Goal: Check status: Check status

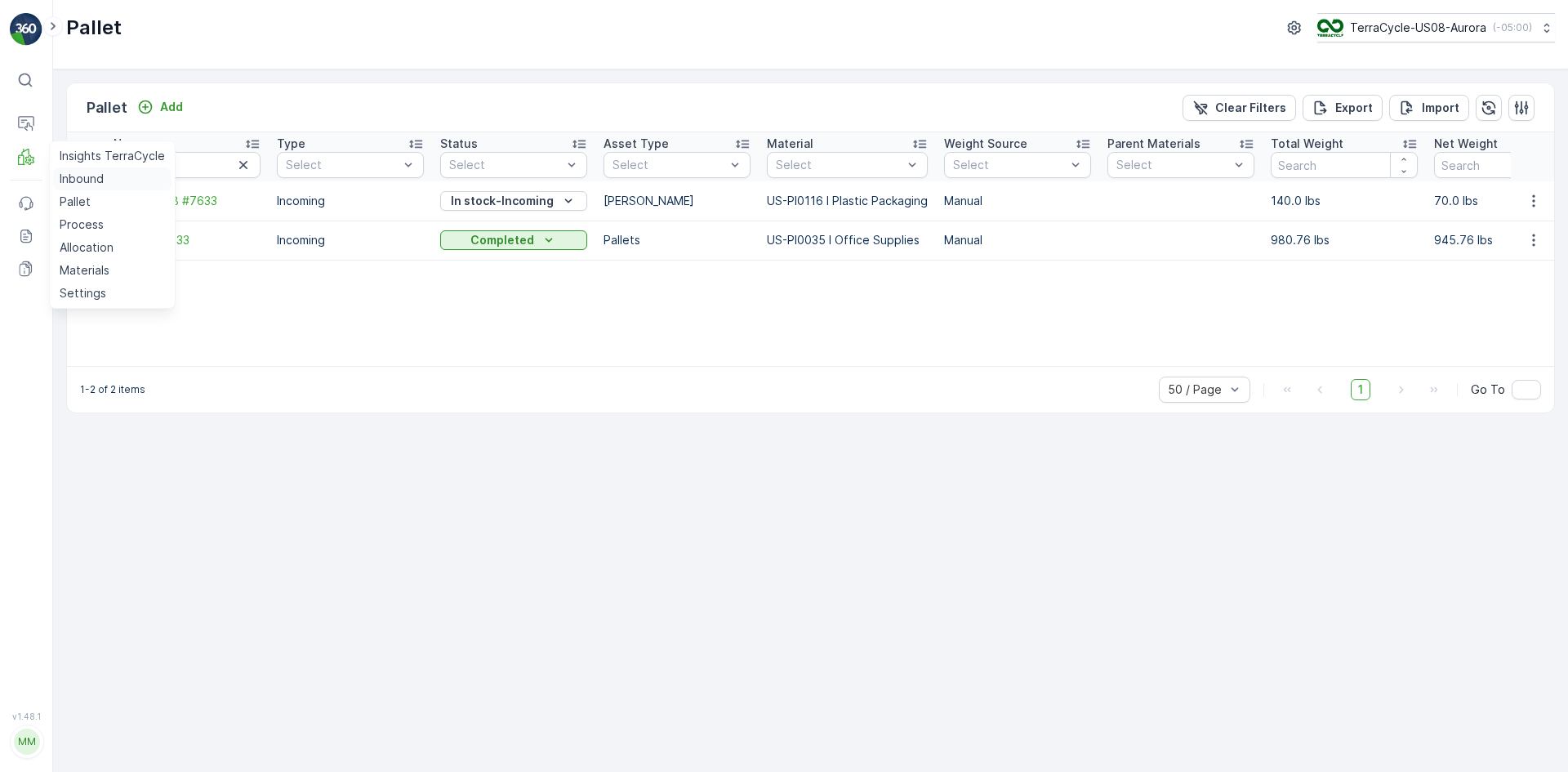
click at [74, 171] on p "Inbound" at bounding box center [81, 178] width 44 height 16
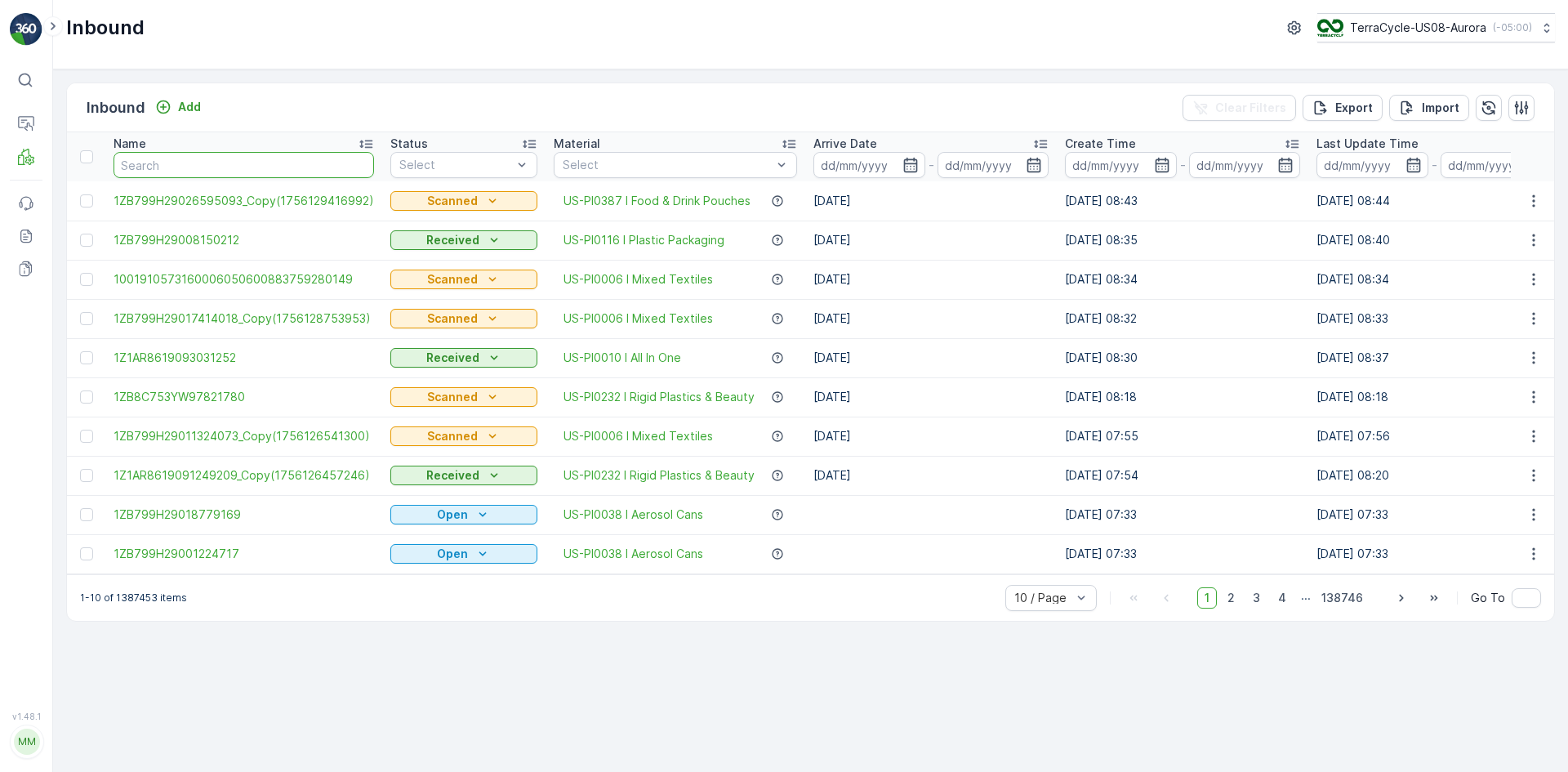
click at [202, 160] on input "text" at bounding box center [244, 164] width 260 height 26
paste input "1ZB799H29009722610"
type input "1ZB799H29009722610"
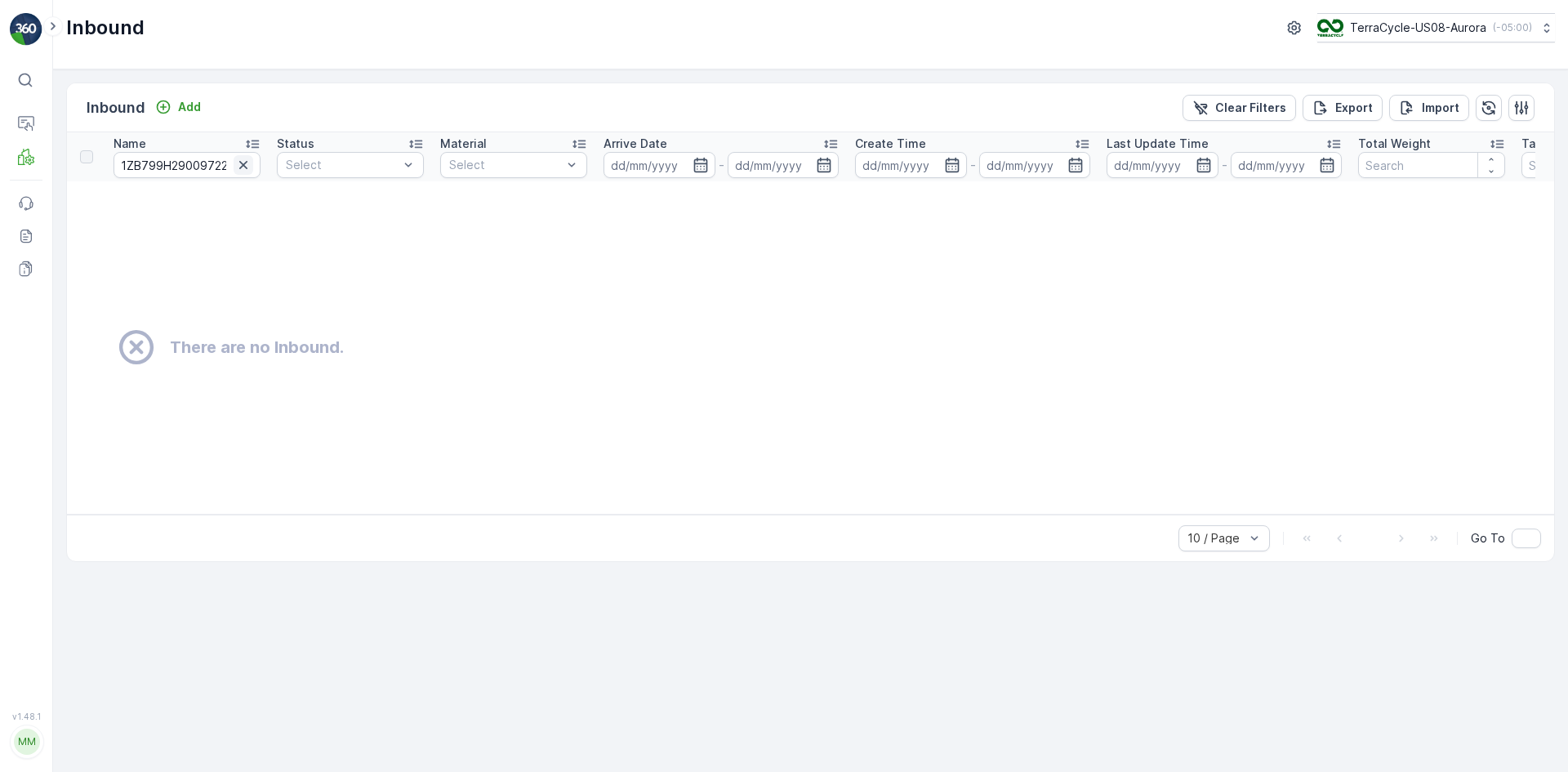
click at [247, 168] on icon "button" at bounding box center [243, 164] width 8 height 8
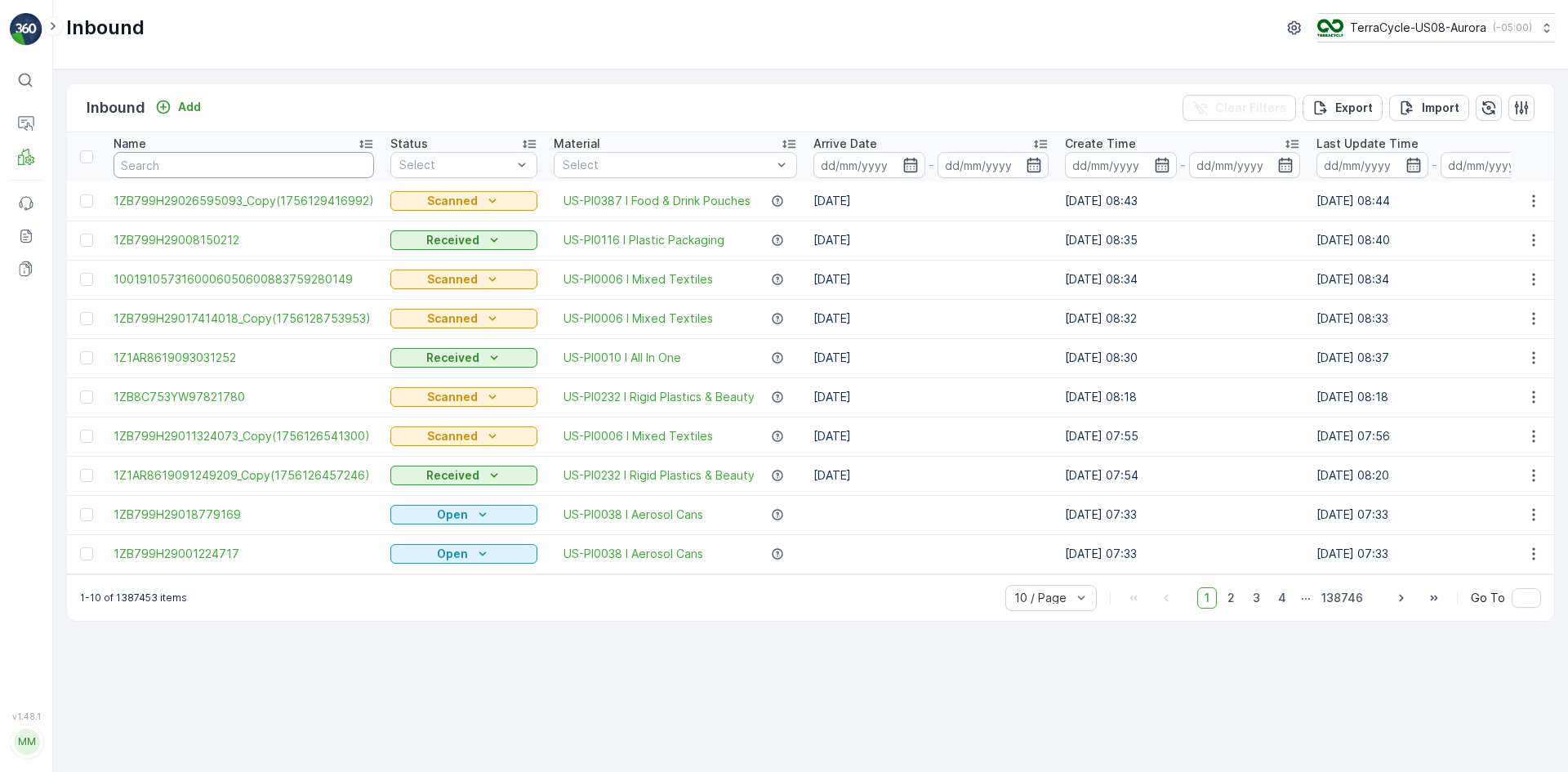
click at [248, 159] on input "text" at bounding box center [244, 164] width 260 height 26
paste input "1ZB799H29009722610"
type input "1ZB799H29009722610"
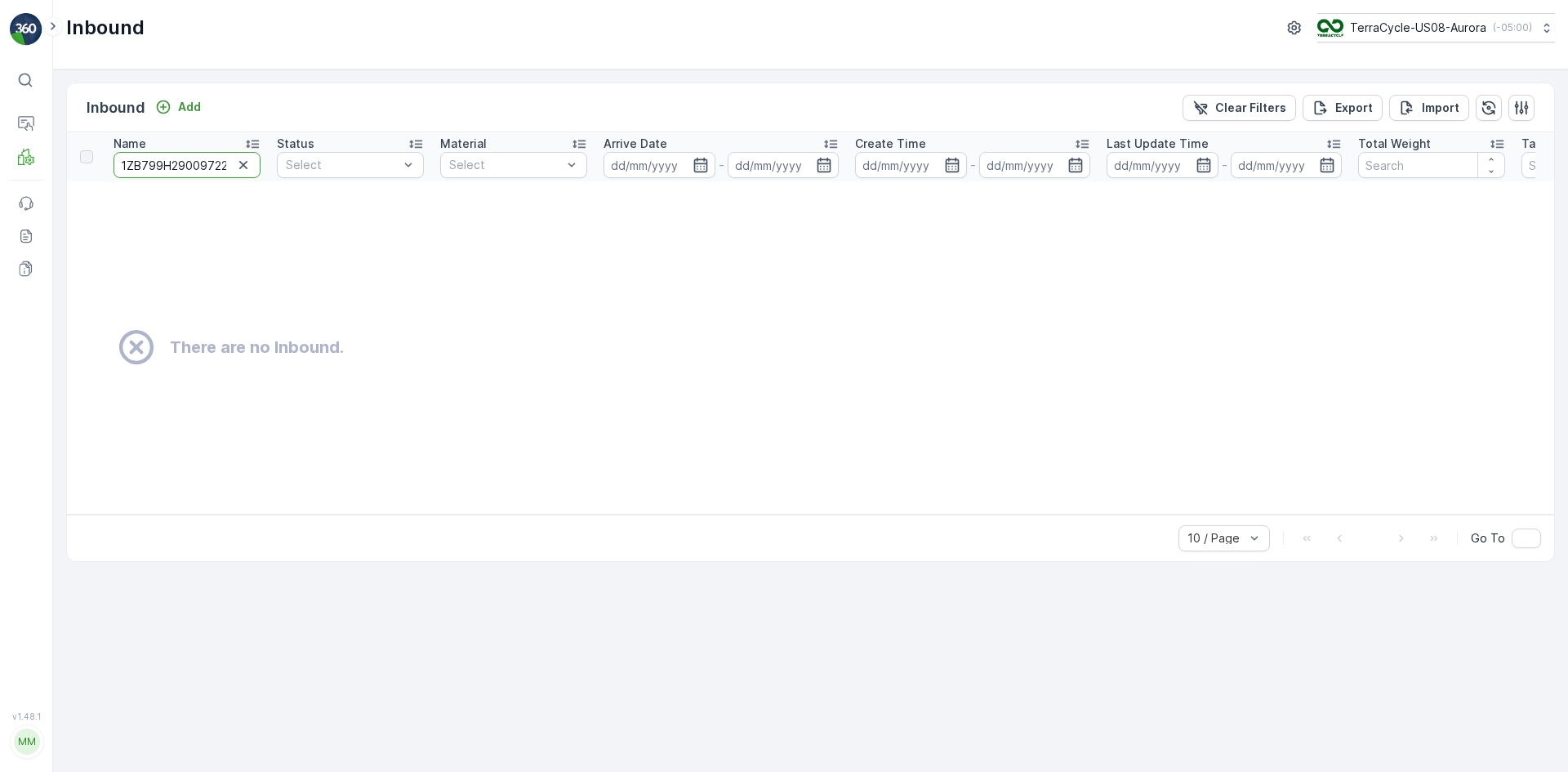
click at [125, 169] on input "1ZB799H29009722610" at bounding box center [187, 164] width 147 height 26
type input "1ZB799H29009722610"
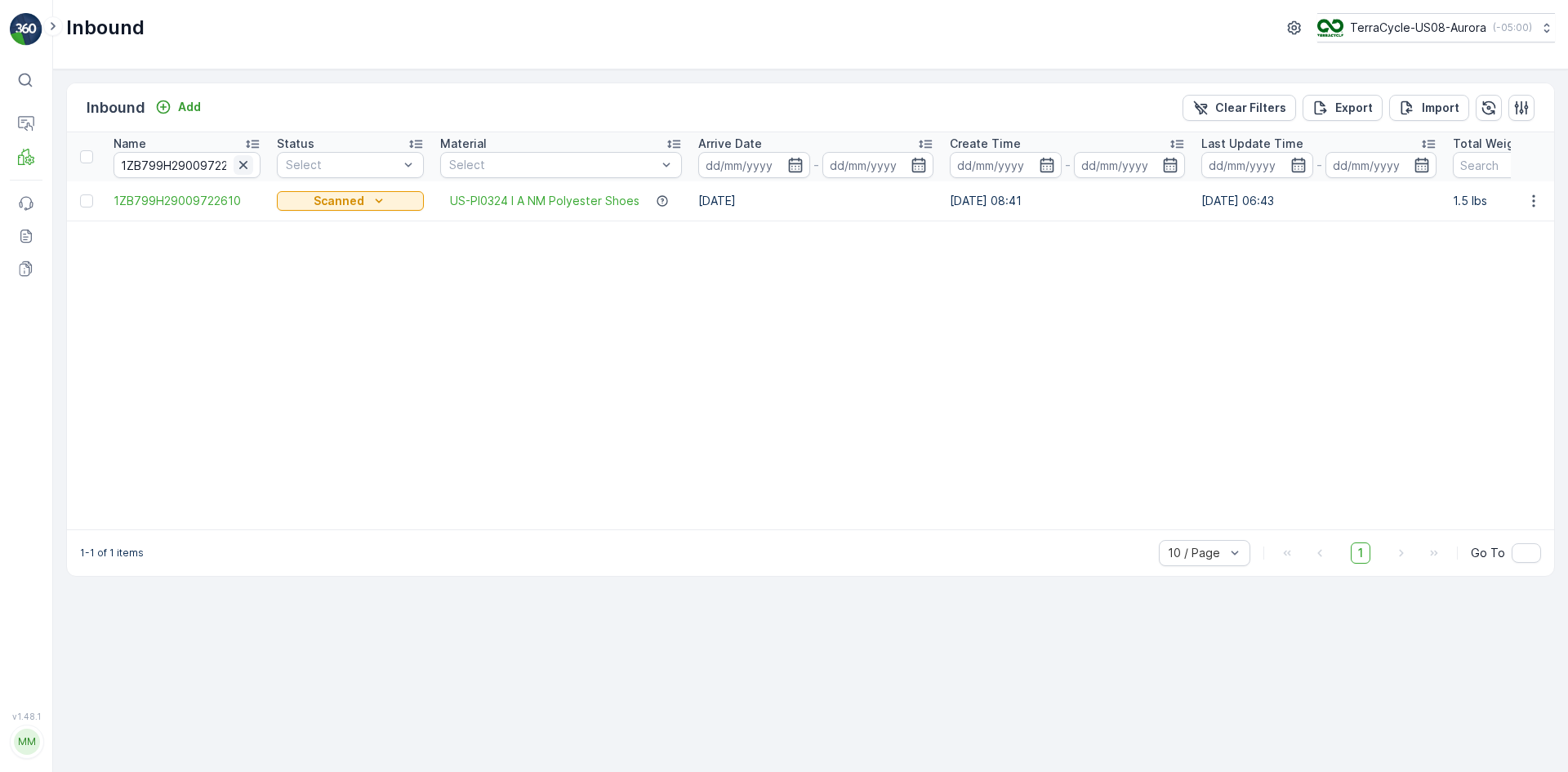
click at [240, 165] on icon "button" at bounding box center [243, 165] width 16 height 16
drag, startPoint x: 571, startPoint y: 165, endPoint x: 133, endPoint y: 160, distance: 438.0
click at [571, 164] on div at bounding box center [553, 165] width 211 height 13
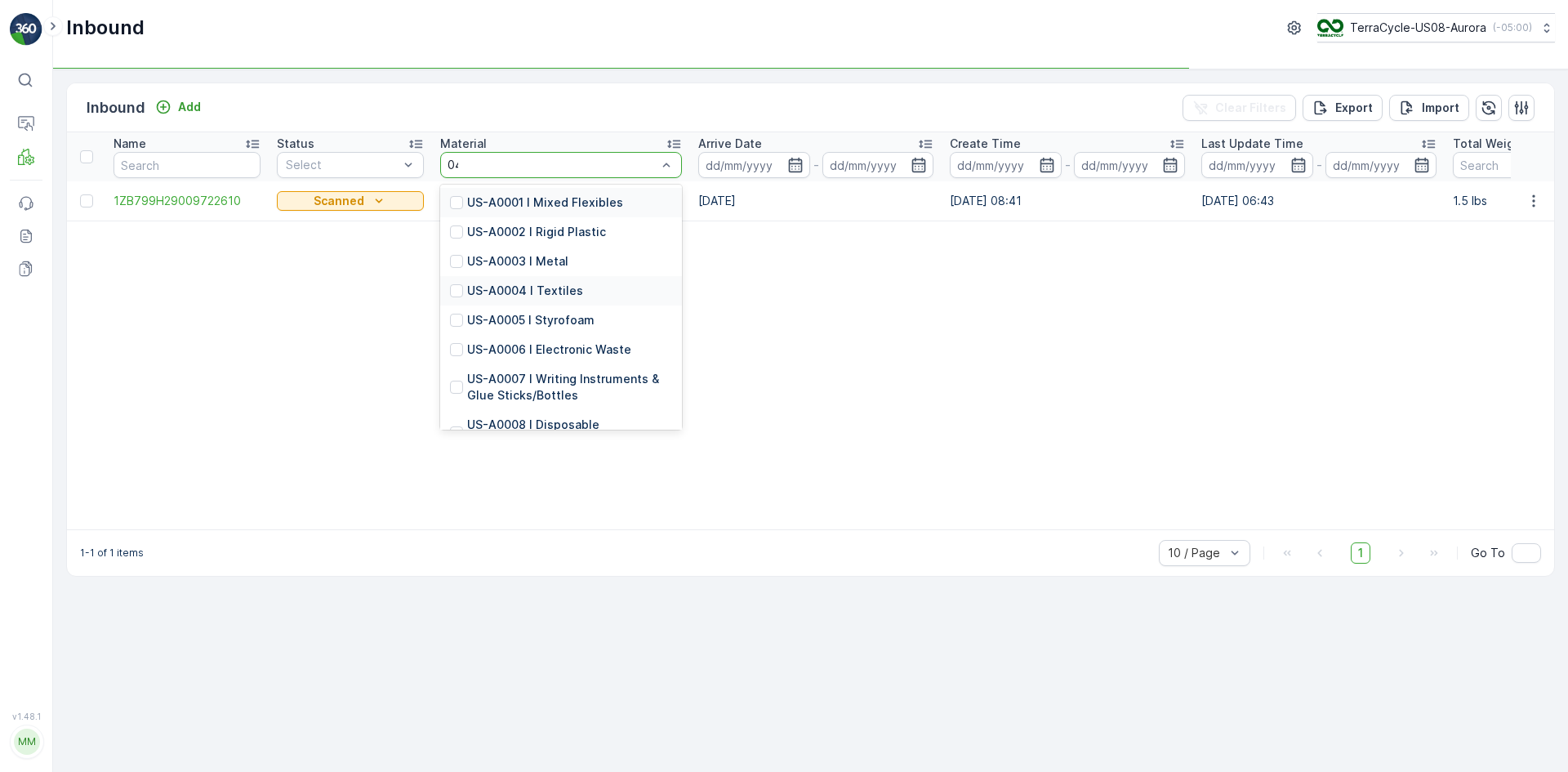
type input "0457"
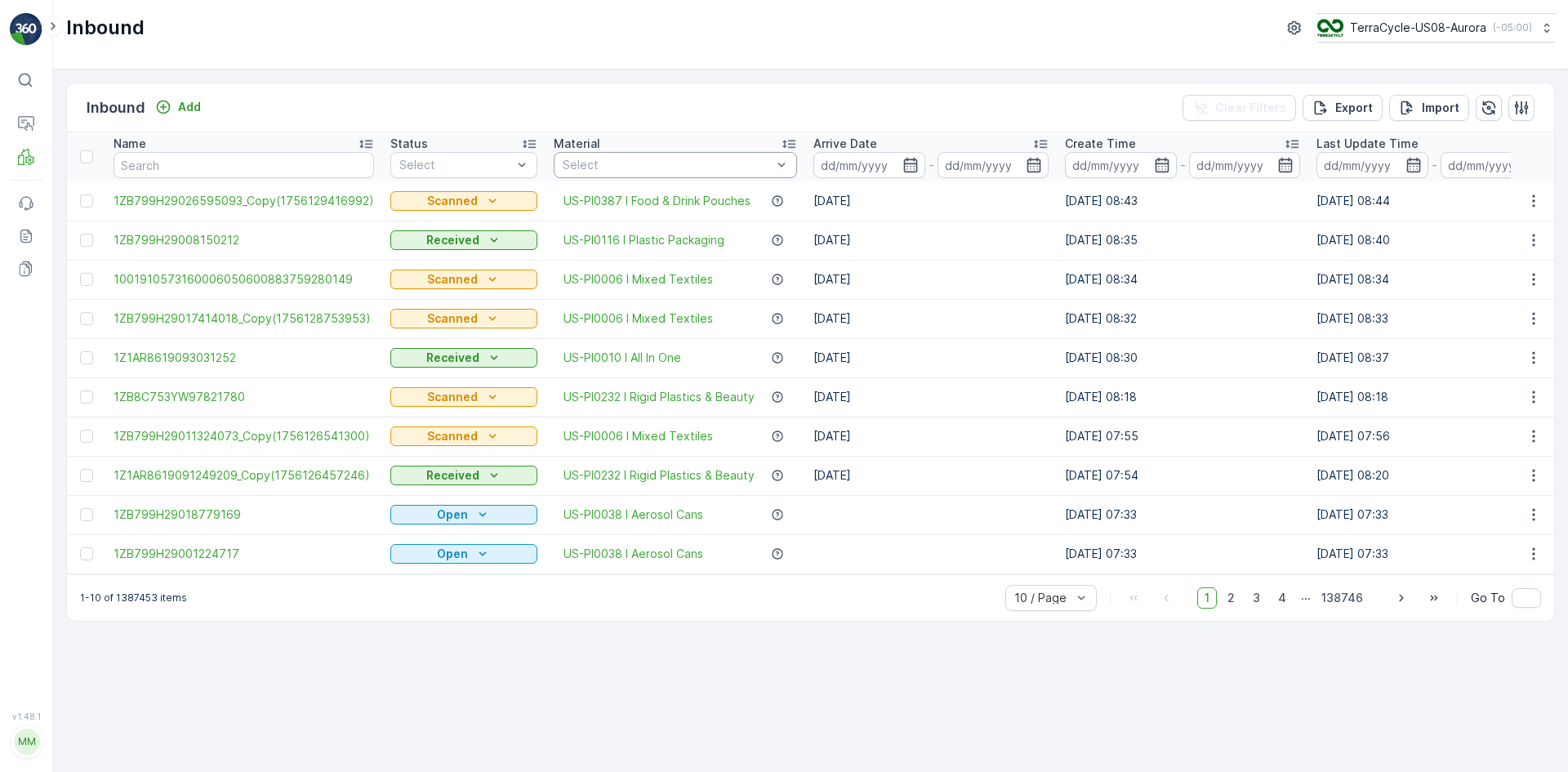
click at [618, 159] on div at bounding box center [667, 165] width 213 height 13
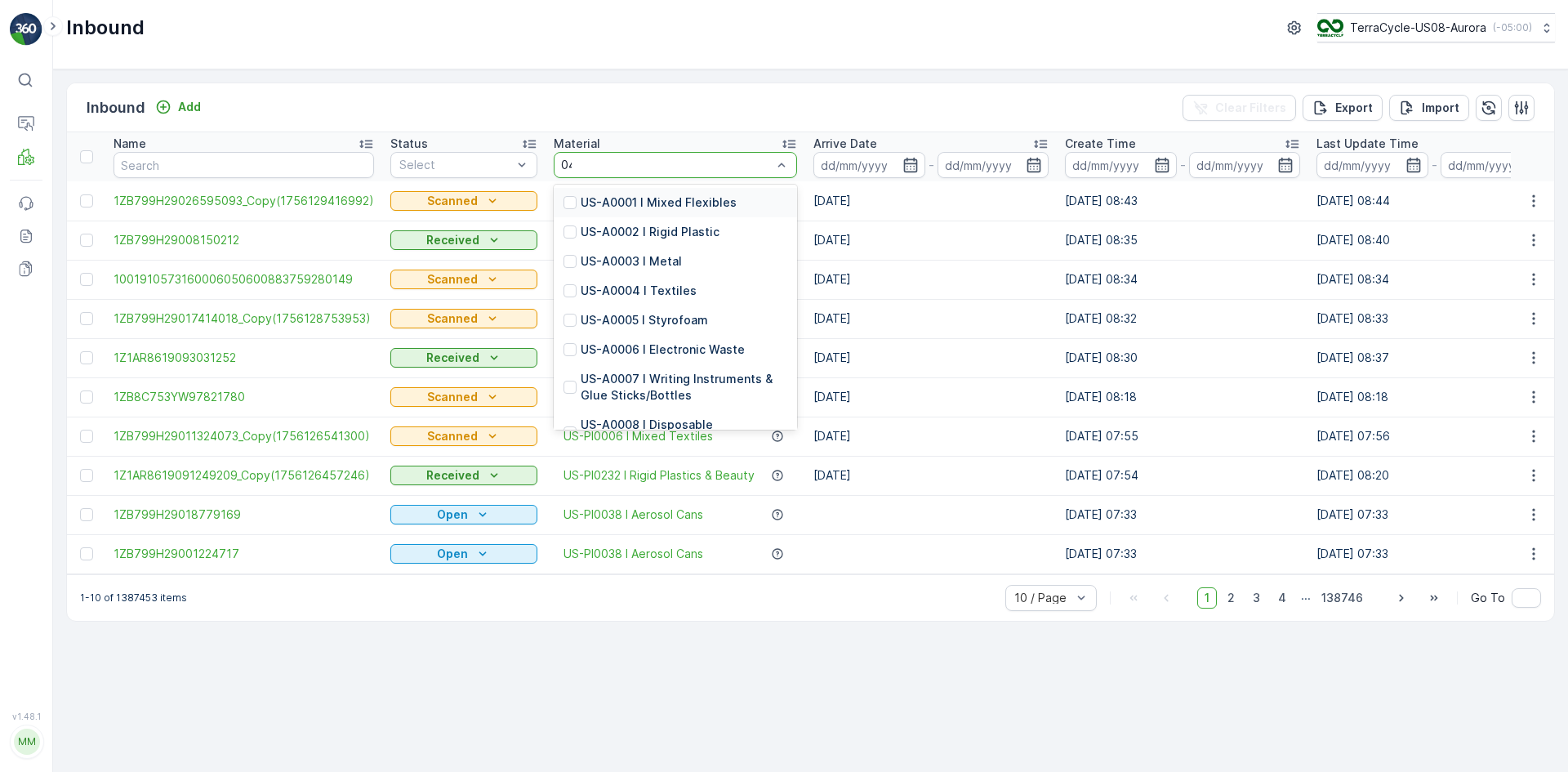
type input "0457"
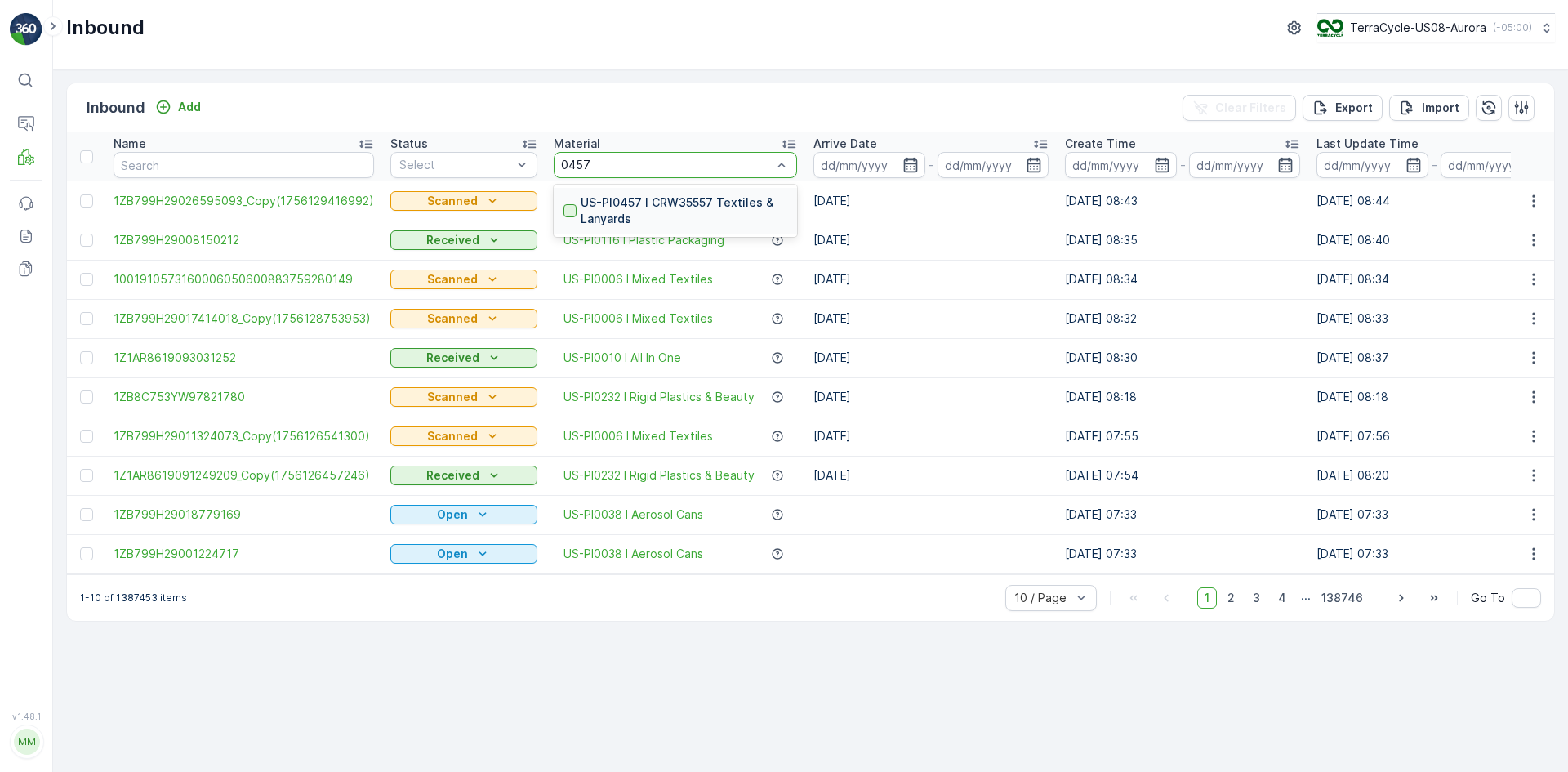
click at [563, 215] on div at bounding box center [570, 211] width 13 height 13
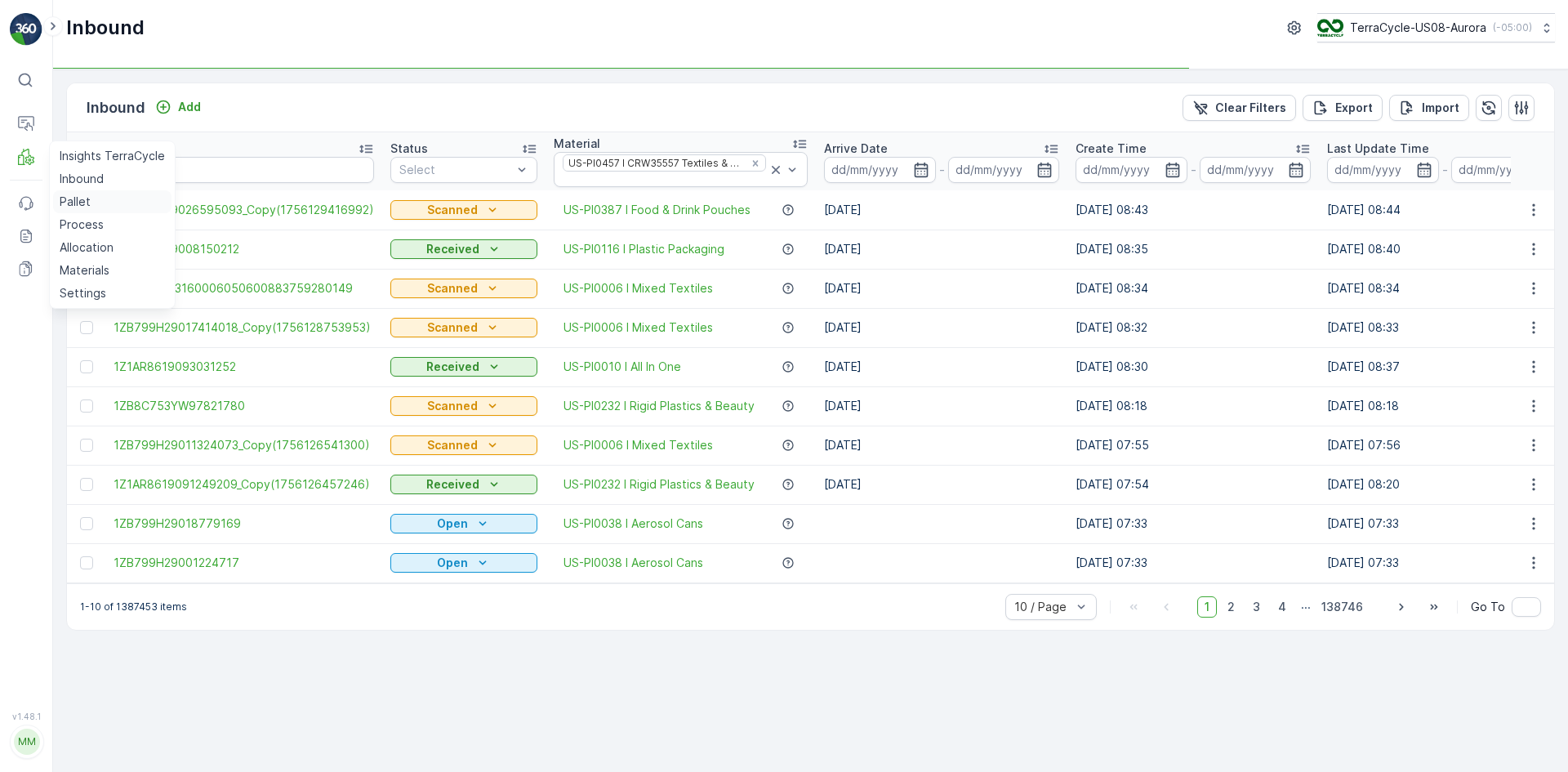
click at [72, 194] on p "Pallet" at bounding box center [74, 202] width 31 height 16
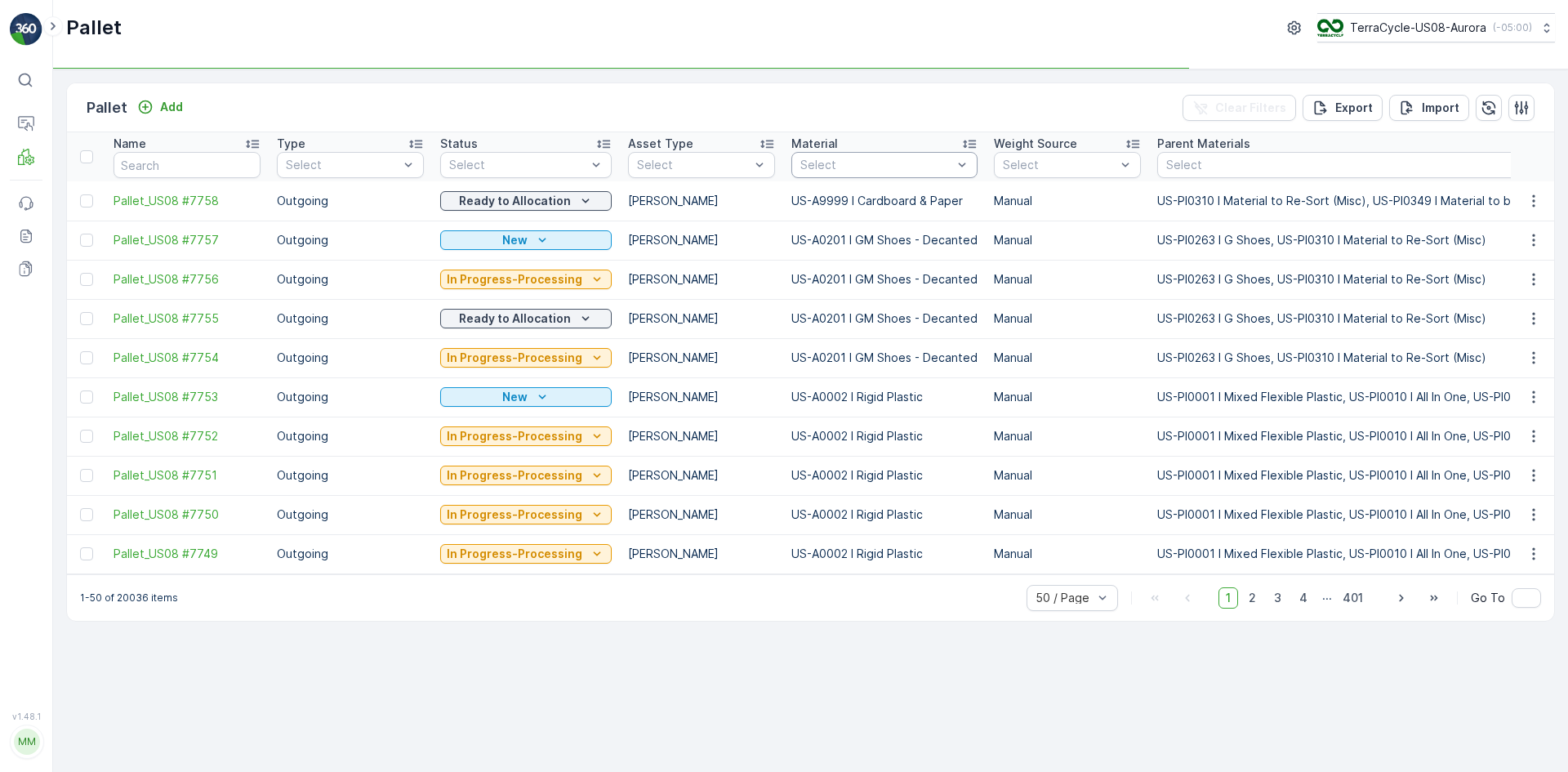
click at [867, 165] on div at bounding box center [876, 165] width 155 height 13
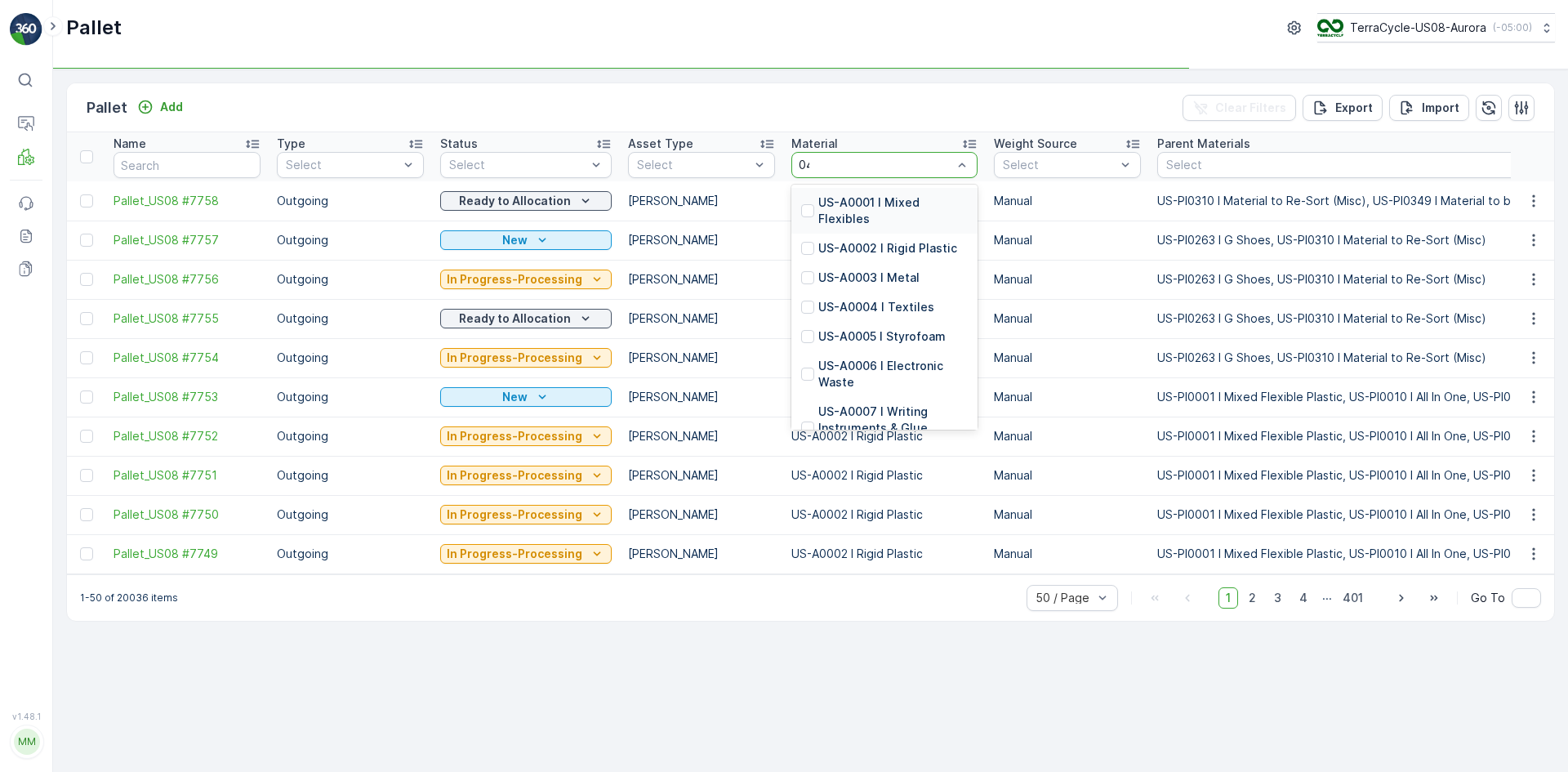
type input "0457"
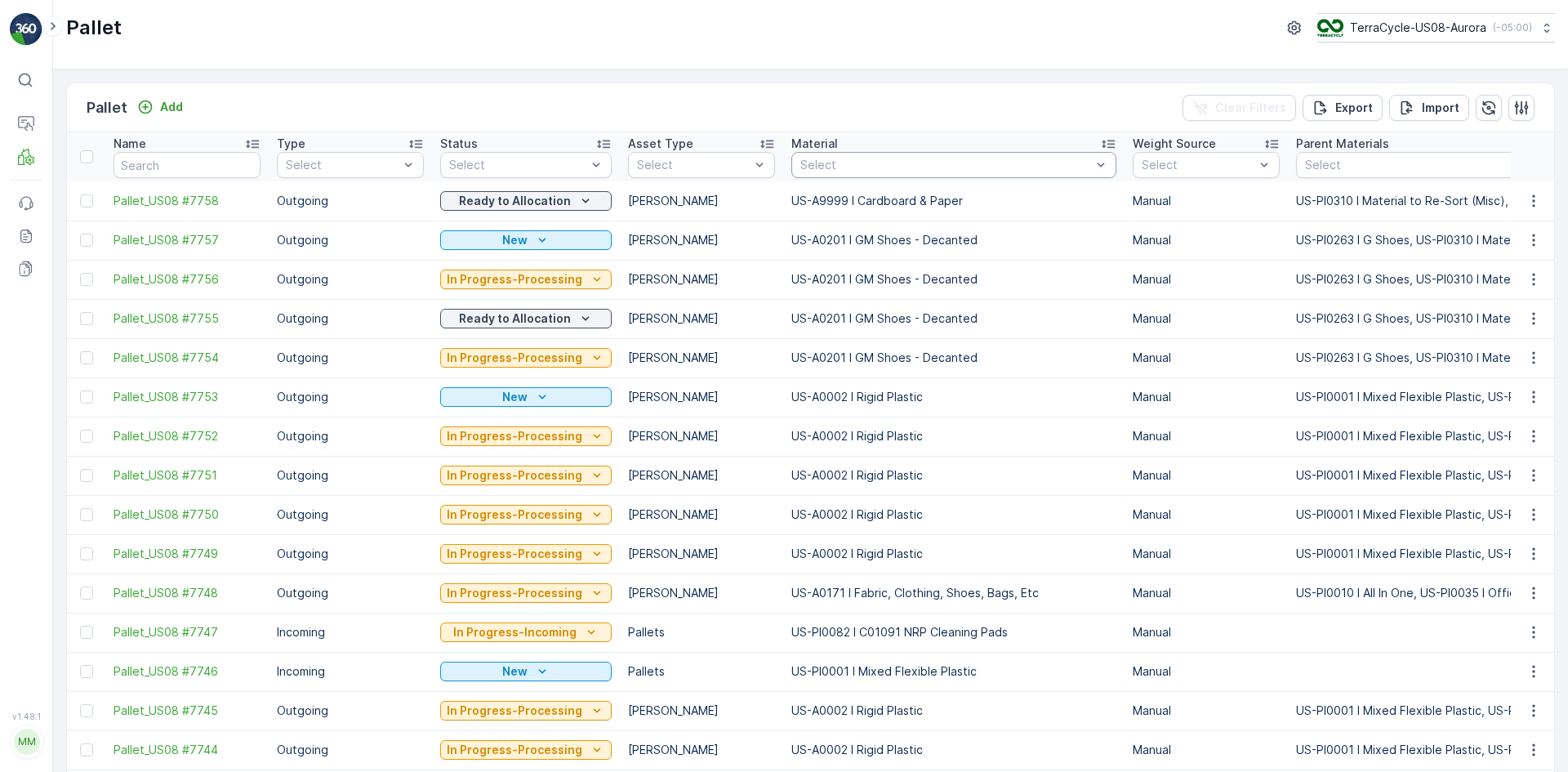
click at [808, 163] on div at bounding box center [946, 165] width 294 height 13
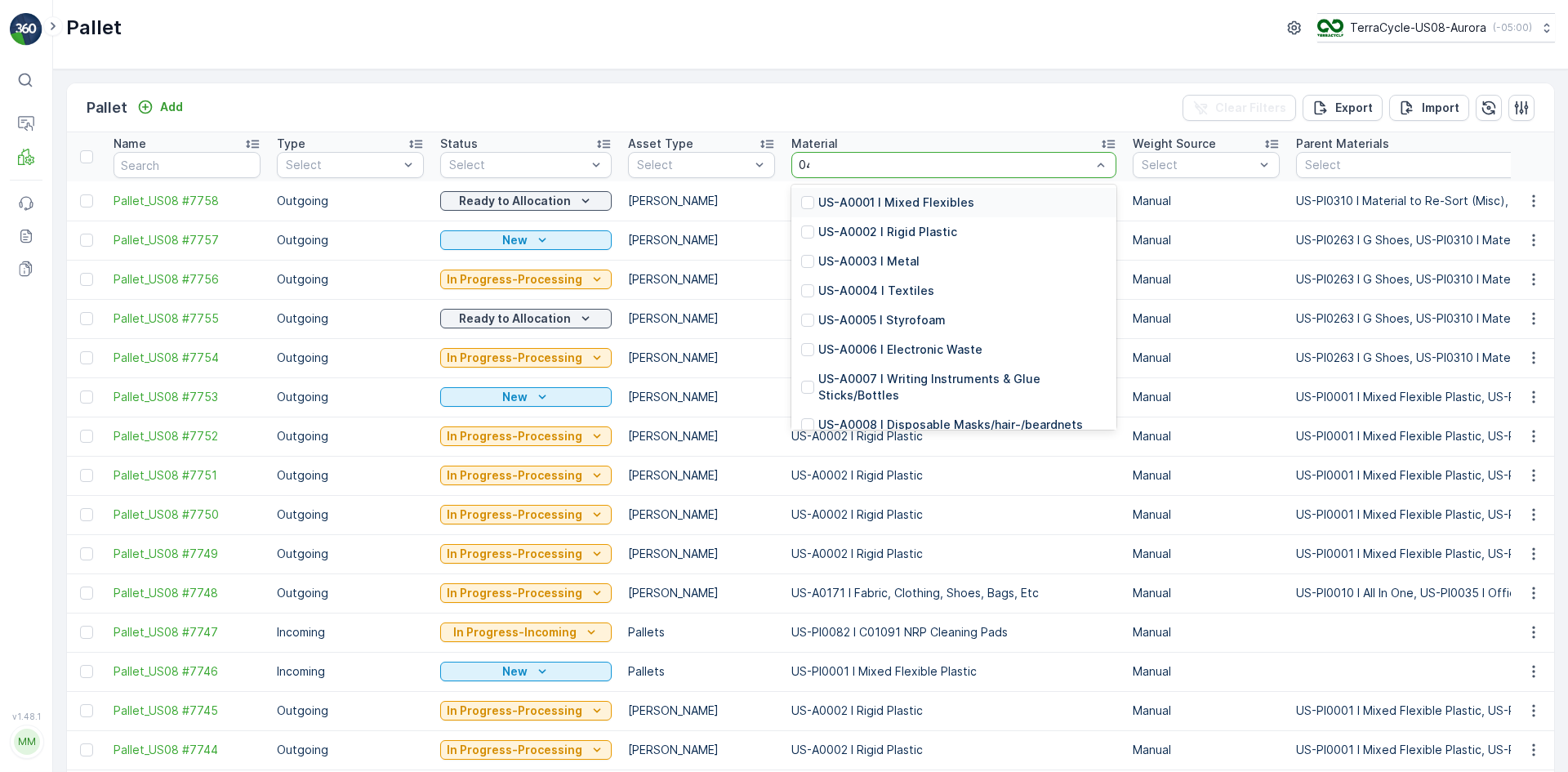
type input "0457"
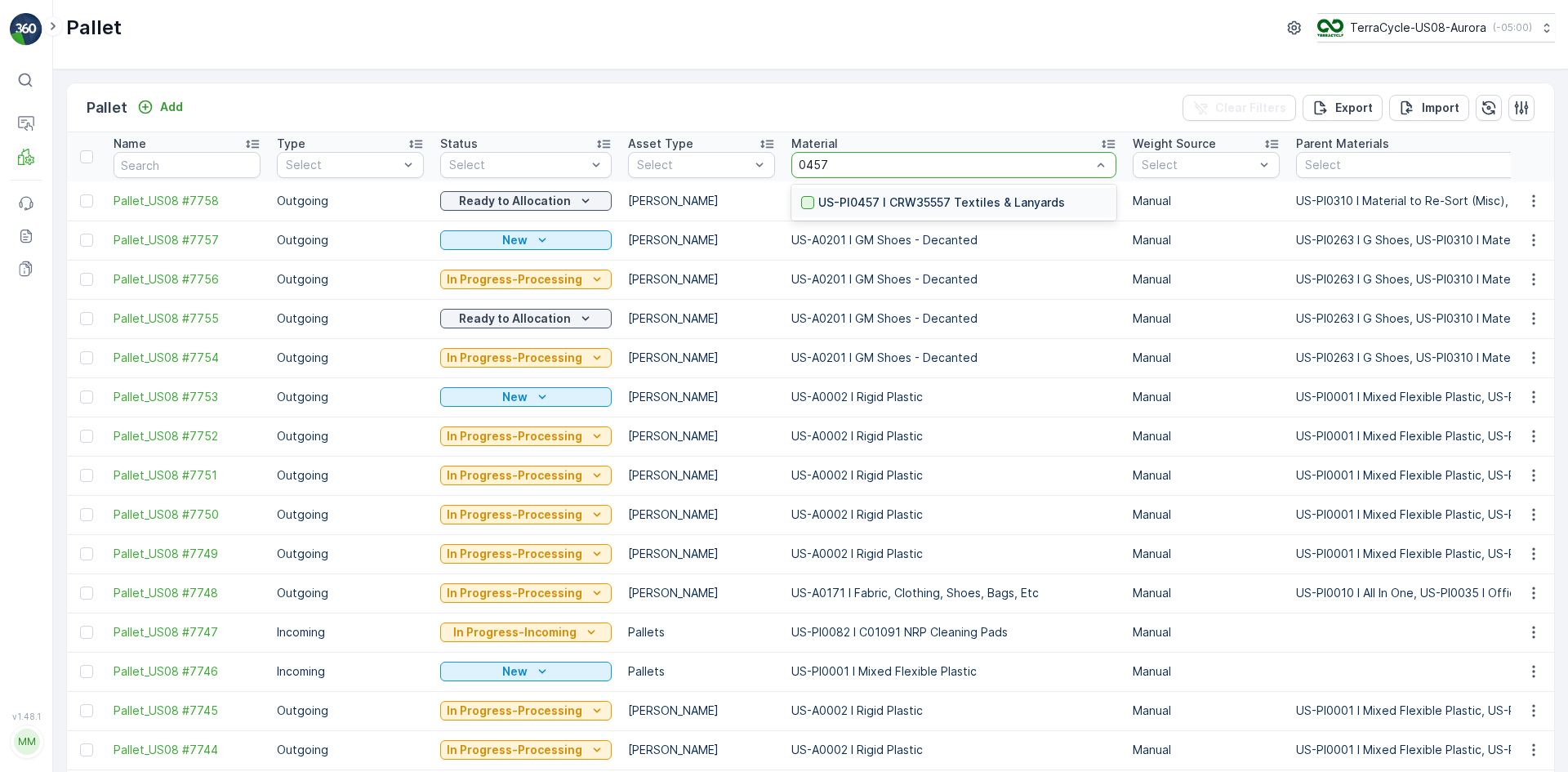
click at [801, 206] on div at bounding box center [807, 203] width 13 height 13
